Goal: Transaction & Acquisition: Subscribe to service/newsletter

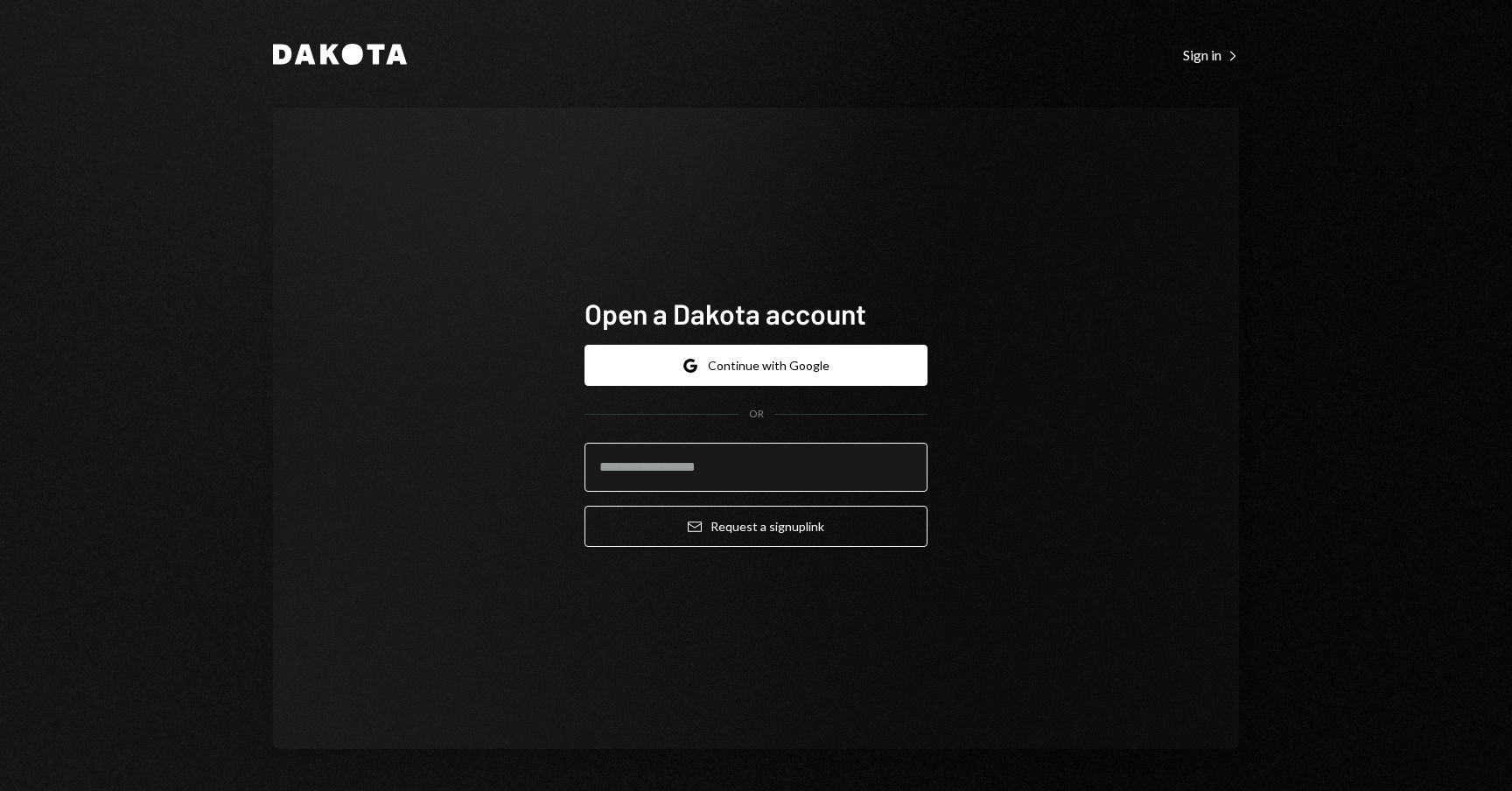
click at [781, 474] on input "email" at bounding box center [756, 468] width 343 height 49
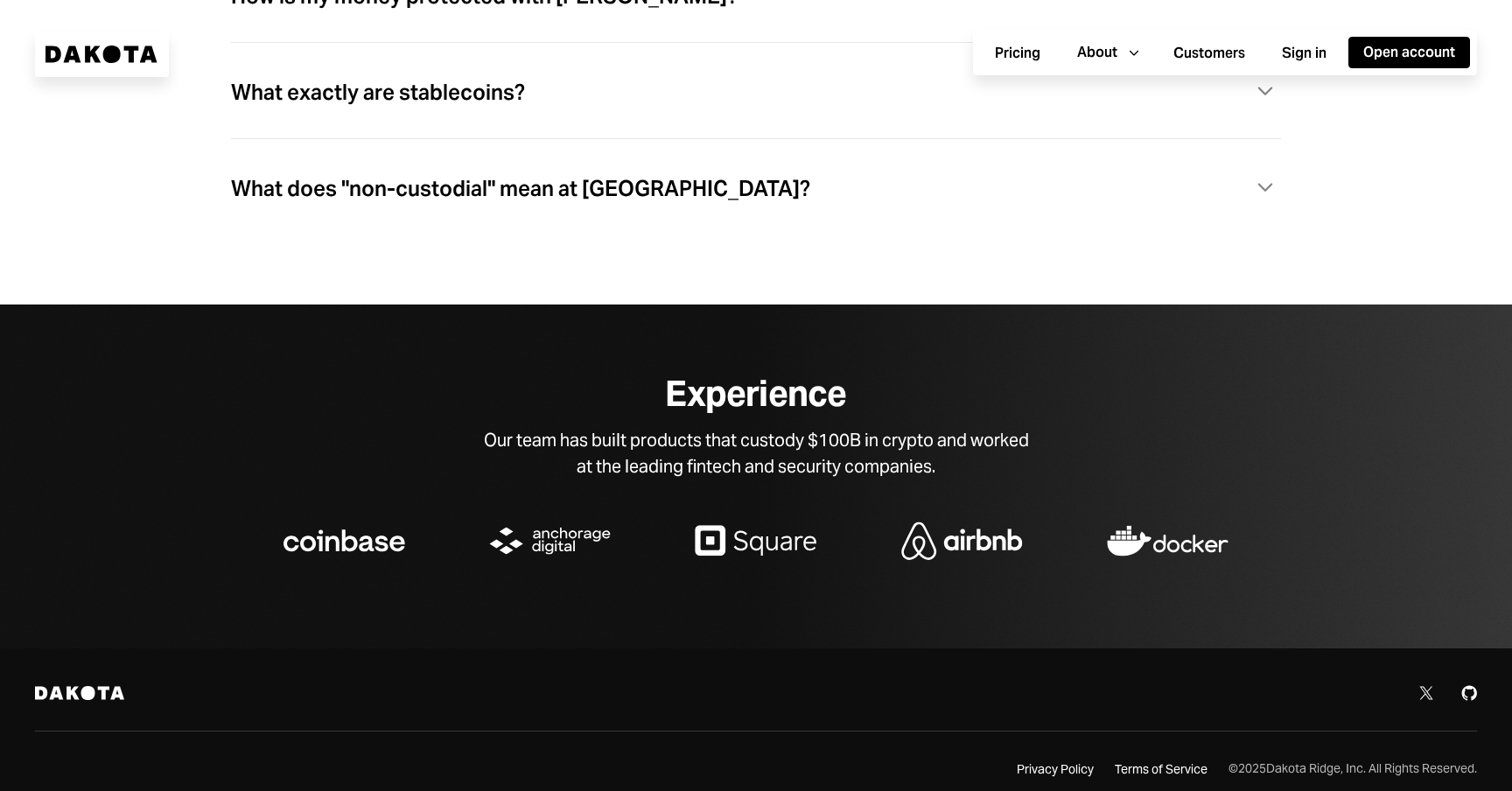
scroll to position [5495, 0]
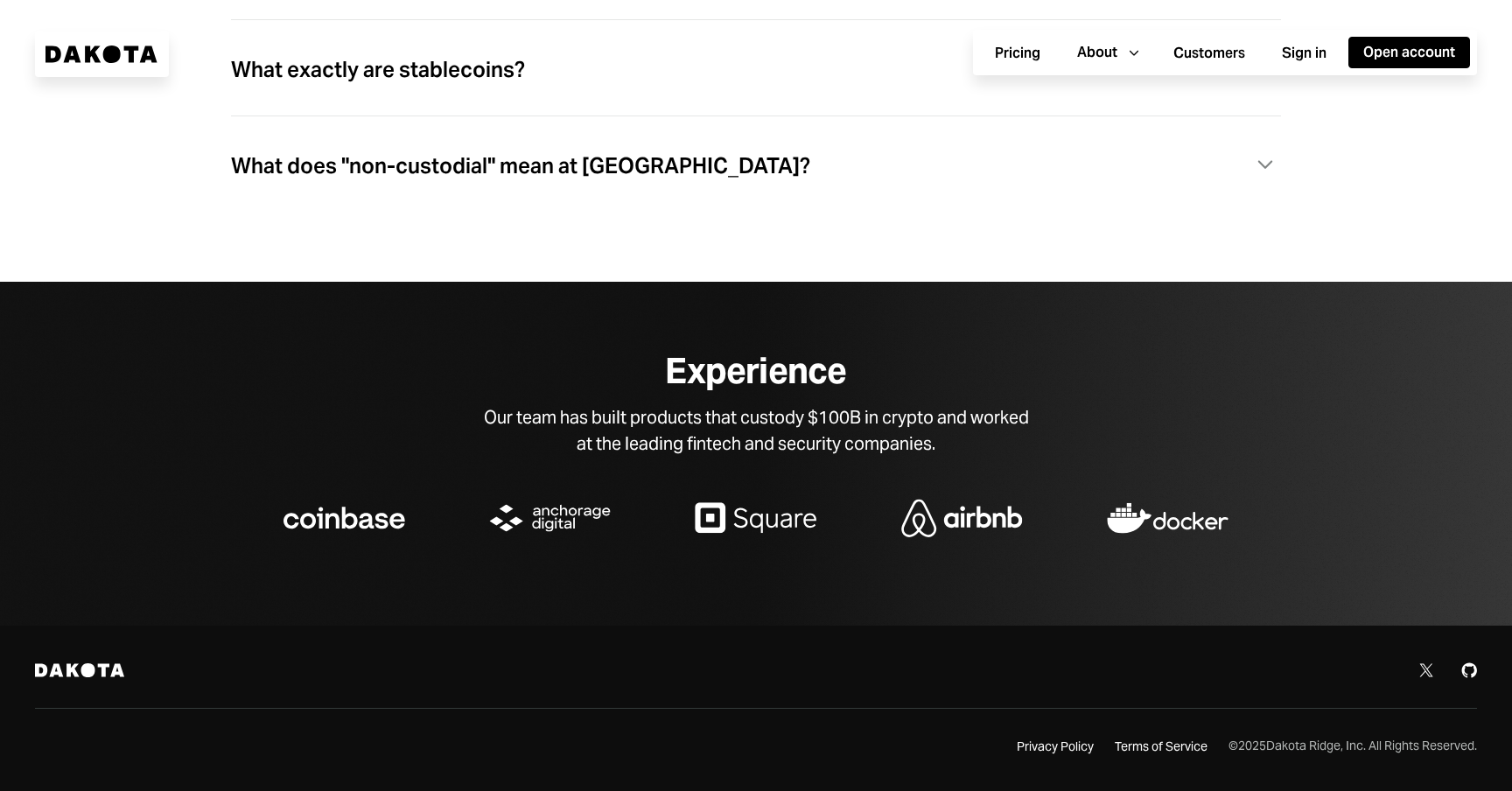
click at [1078, 493] on div at bounding box center [1167, 520] width 205 height 64
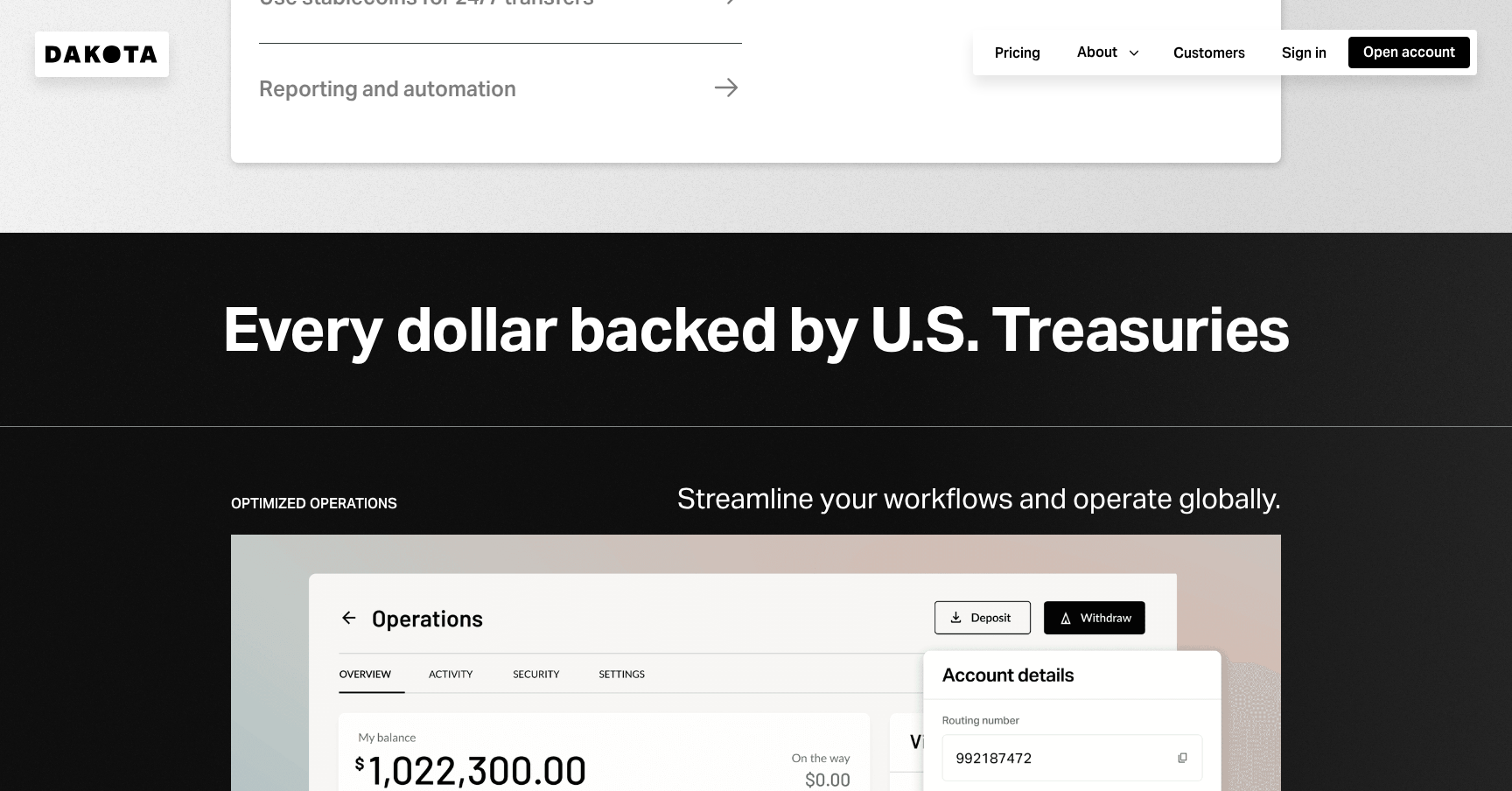
scroll to position [646, 0]
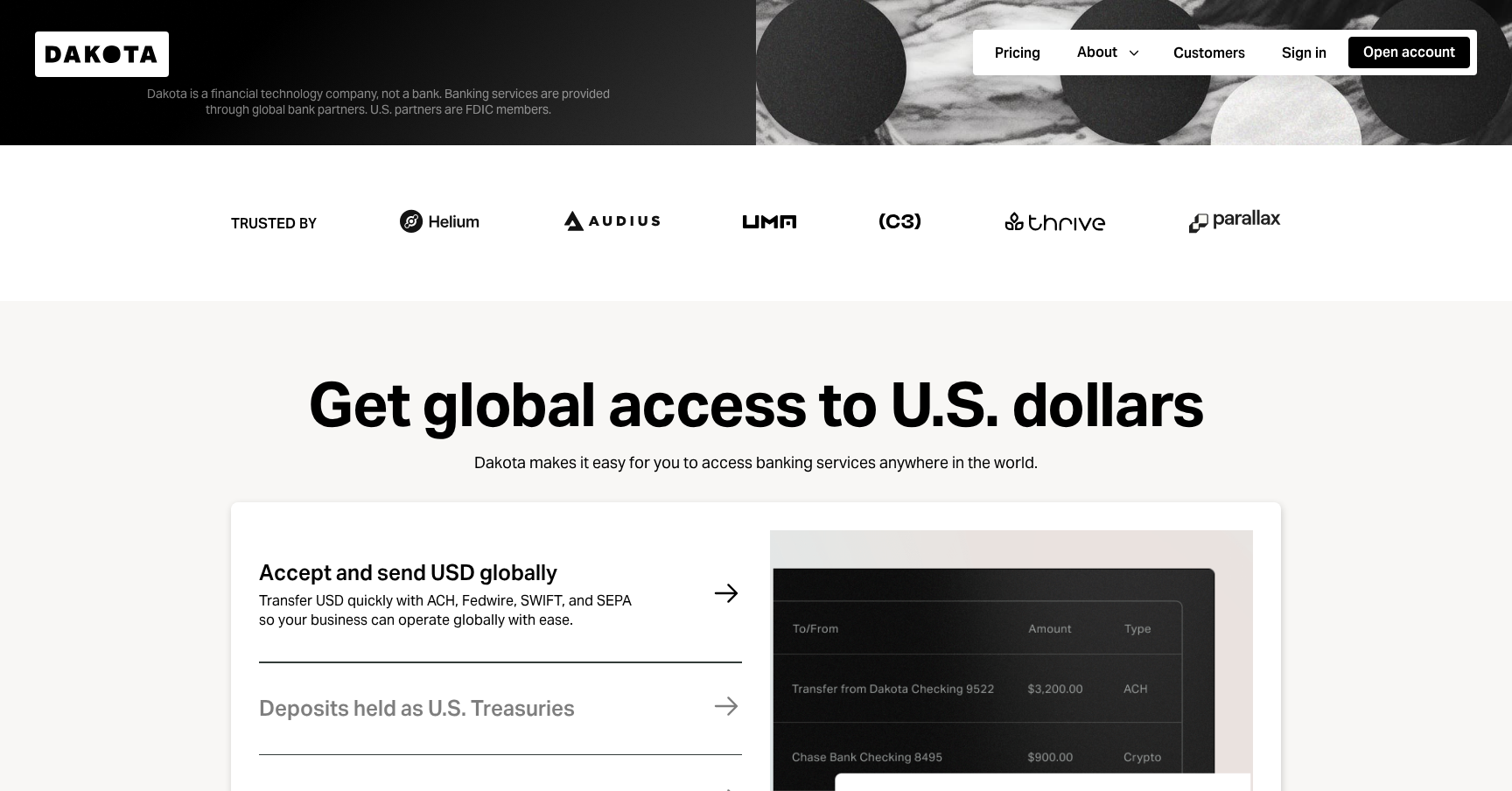
click at [740, 357] on div "Get global access to U.S. dollars Dakota makes it easy for you to access bankin…" at bounding box center [756, 761] width 1512 height 921
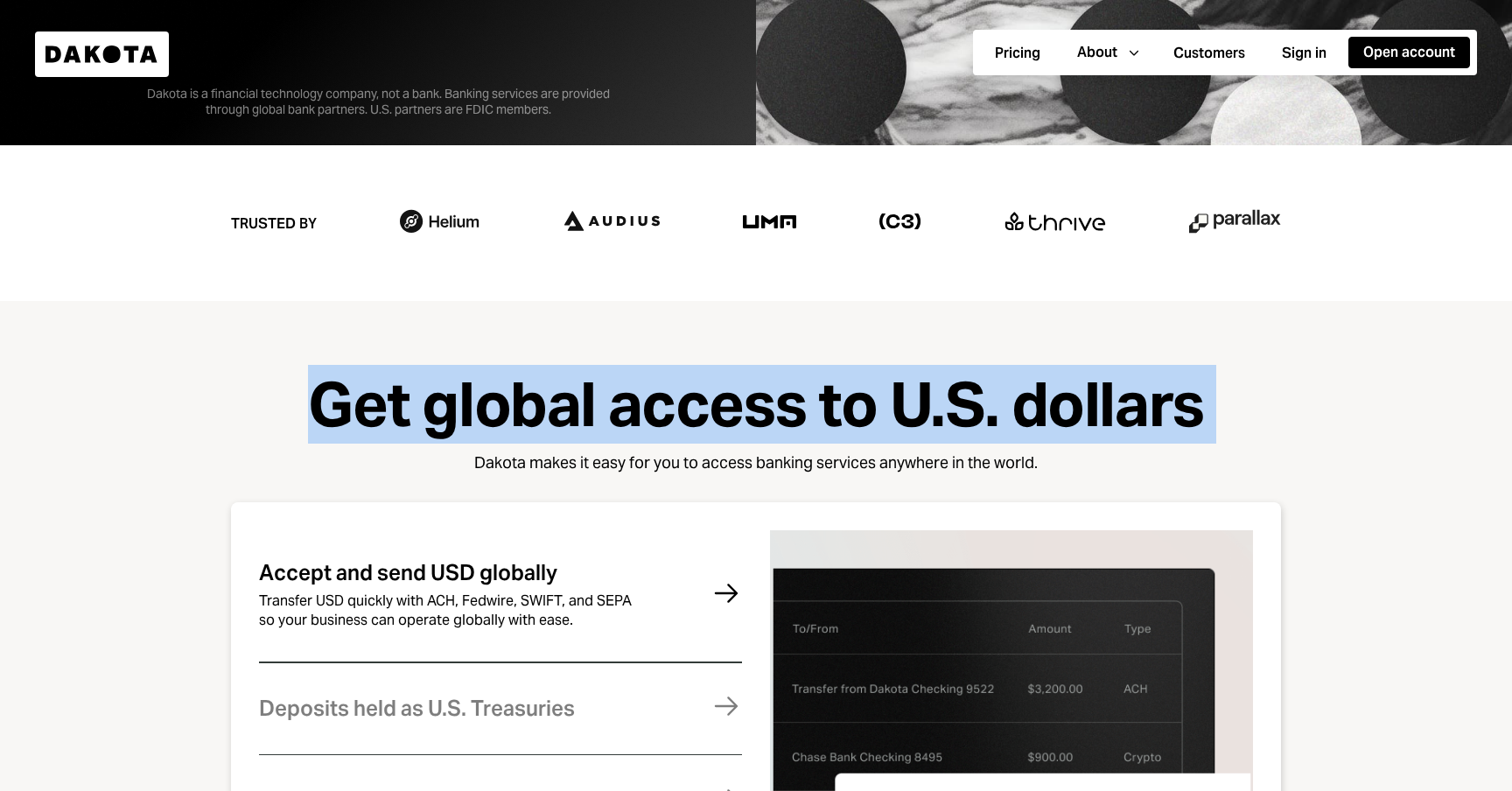
click at [740, 357] on div "Get global access to U.S. dollars Dakota makes it easy for you to access bankin…" at bounding box center [756, 761] width 1512 height 921
click at [741, 357] on div "Get global access to U.S. dollars Dakota makes it easy for you to access bankin…" at bounding box center [756, 761] width 1512 height 921
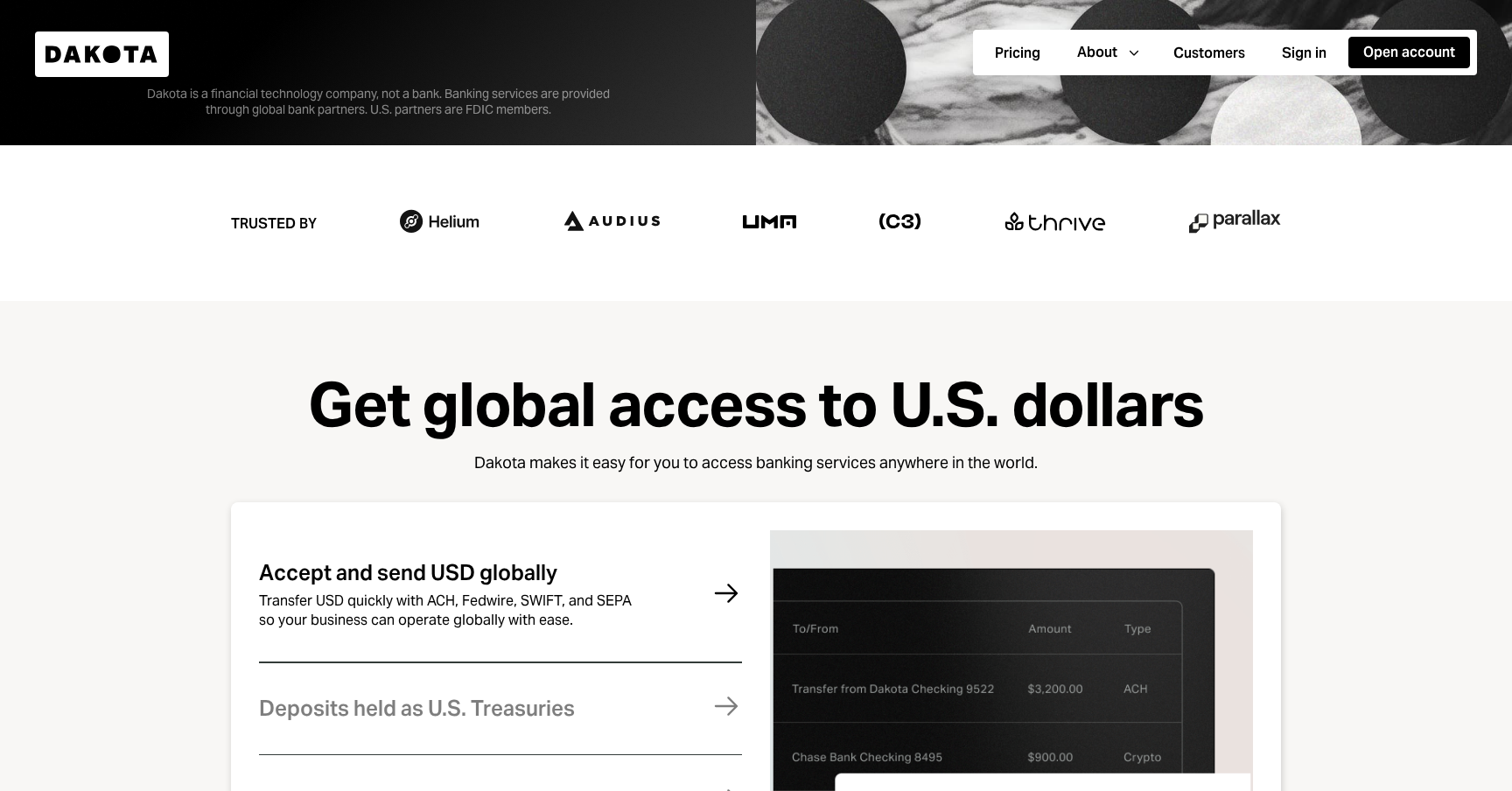
click at [877, 285] on div "Trusted by" at bounding box center [756, 223] width 1512 height 156
